Goal: Book appointment/travel/reservation

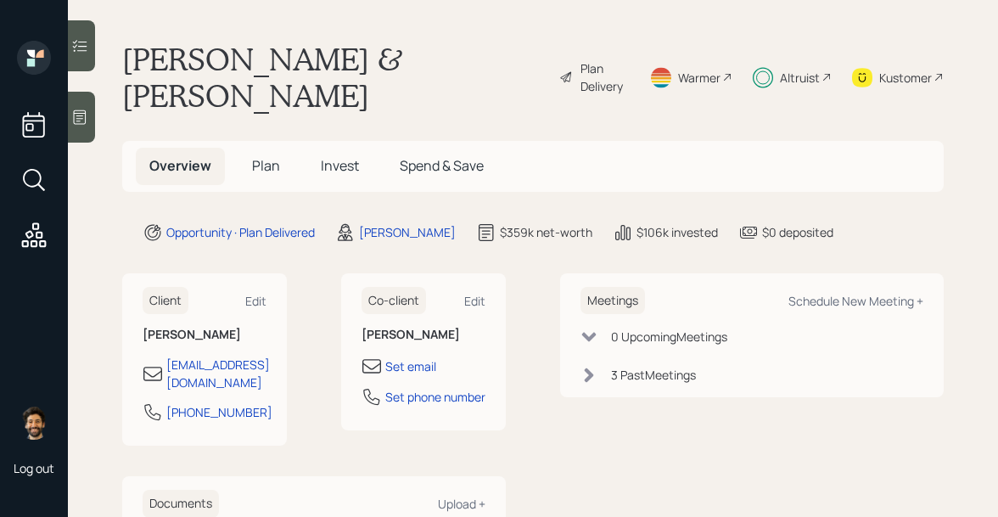
click at [344, 156] on span "Invest" at bounding box center [340, 165] width 38 height 19
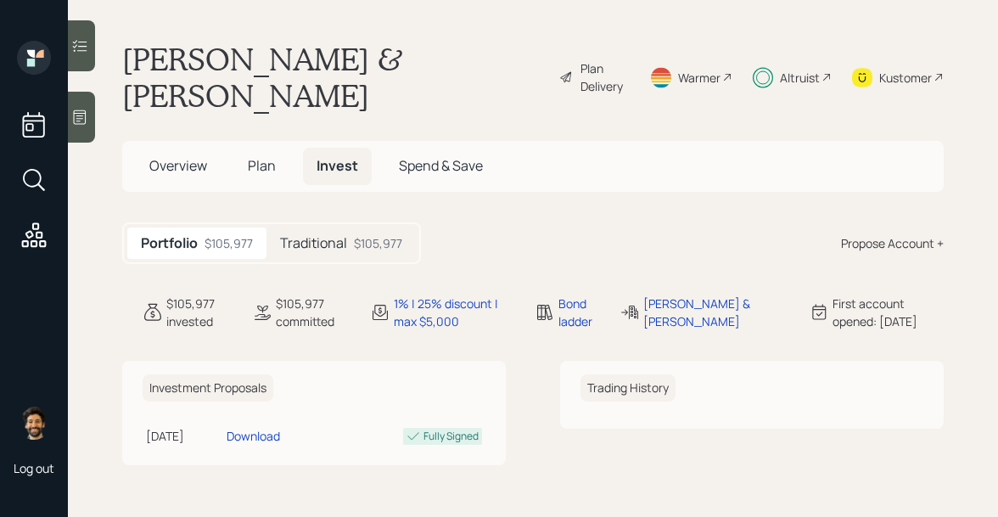
click at [332, 235] on h5 "Traditional" at bounding box center [313, 243] width 67 height 16
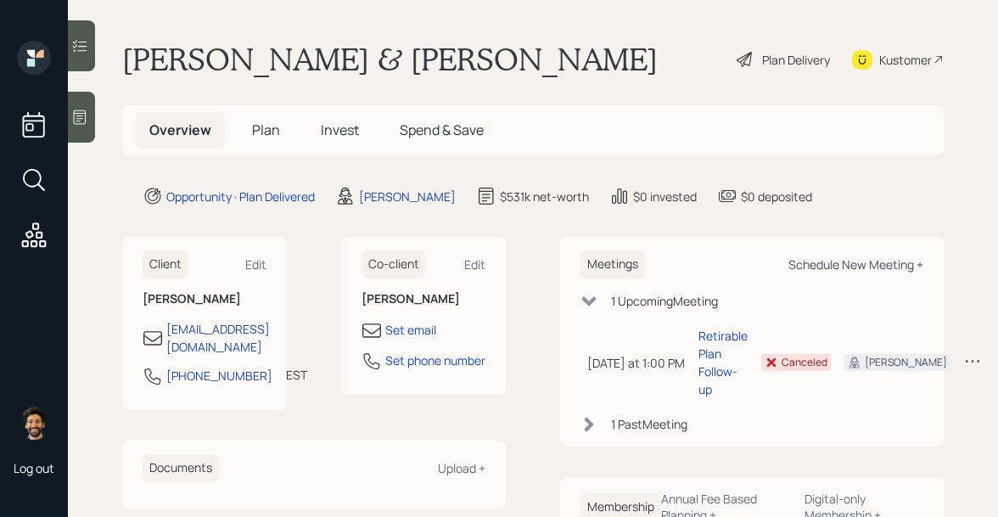
click at [819, 261] on div "Schedule New Meeting +" at bounding box center [855, 264] width 135 height 16
select select "f14b762f-c7c2-4b89-9227-8fa891345eea"
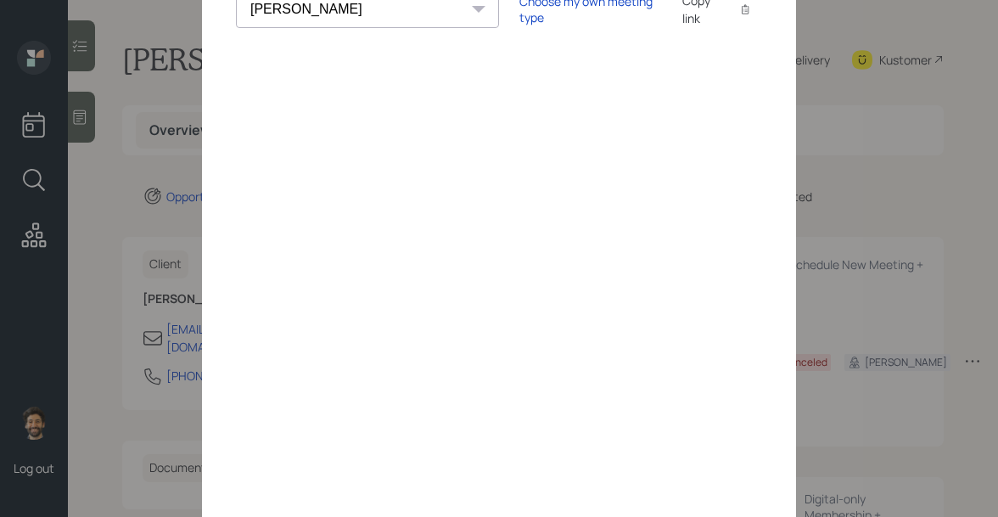
scroll to position [170, 0]
